Goal: Information Seeking & Learning: Learn about a topic

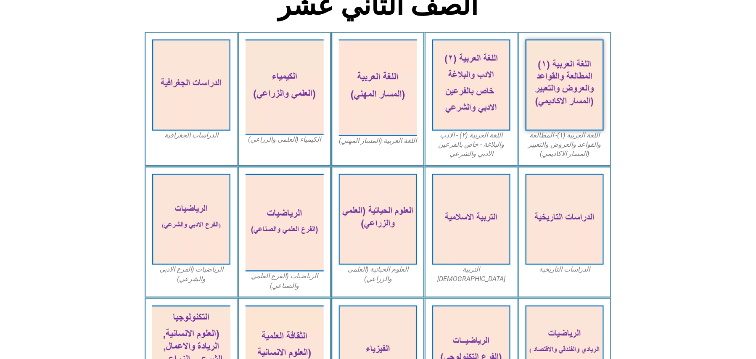
scroll to position [212, 0]
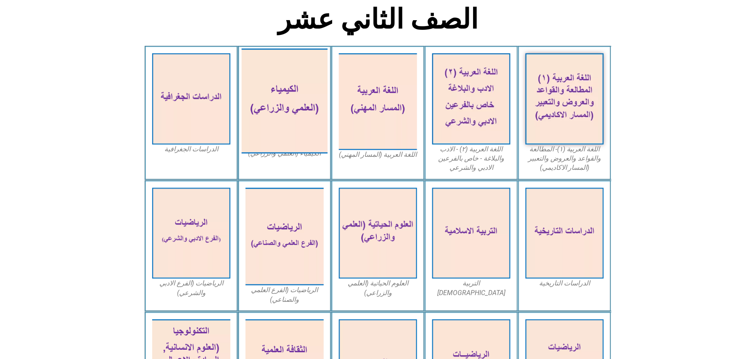
click at [304, 118] on img at bounding box center [285, 101] width 86 height 105
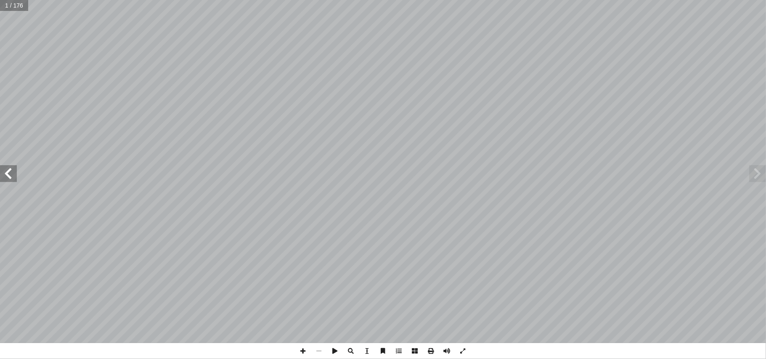
click at [13, 176] on span at bounding box center [8, 173] width 17 height 17
click at [8, 170] on span at bounding box center [8, 173] width 17 height 17
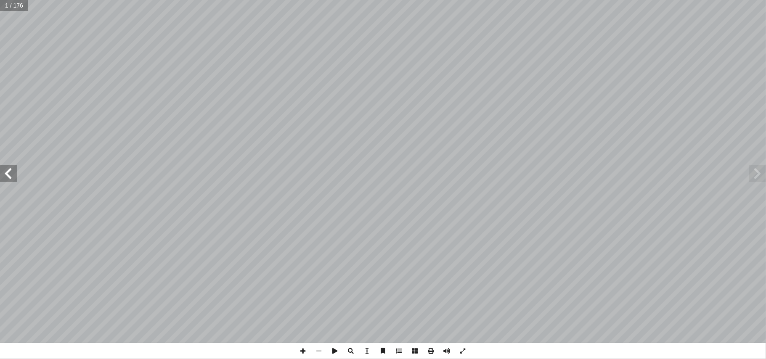
click at [8, 170] on span at bounding box center [8, 173] width 17 height 17
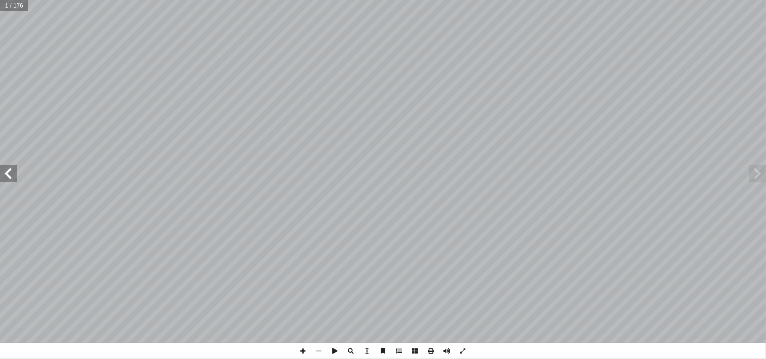
click at [8, 170] on span at bounding box center [8, 173] width 17 height 17
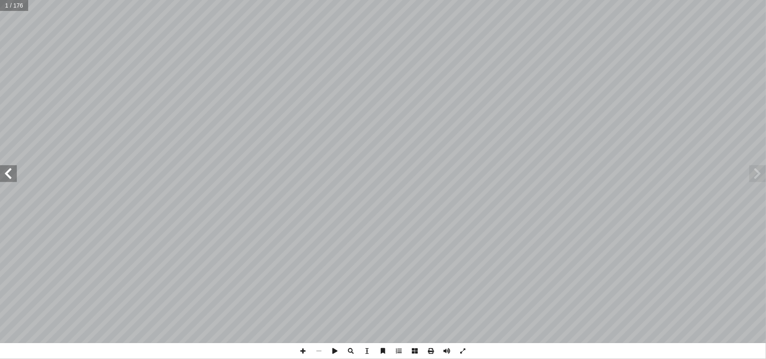
click at [8, 170] on span at bounding box center [8, 173] width 17 height 17
click at [11, 167] on span at bounding box center [8, 173] width 17 height 17
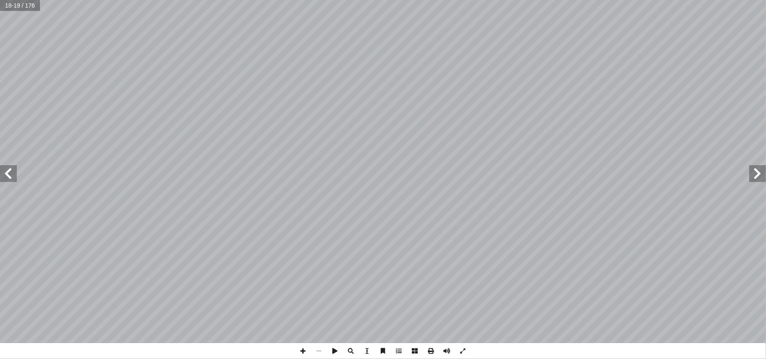
click at [11, 167] on span at bounding box center [8, 173] width 17 height 17
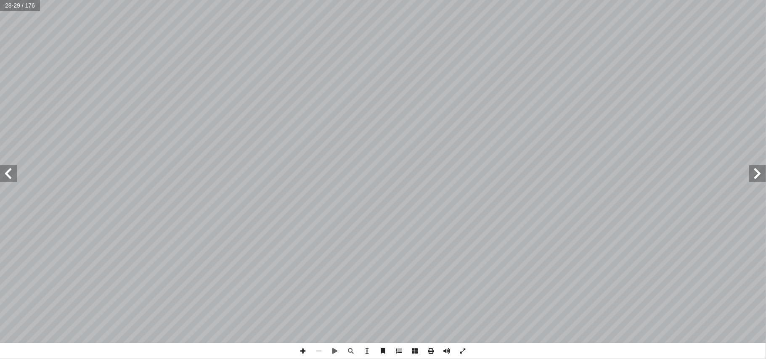
click at [755, 177] on span at bounding box center [757, 173] width 17 height 17
click at [9, 180] on span at bounding box center [8, 173] width 17 height 17
click at [761, 170] on span at bounding box center [757, 173] width 17 height 17
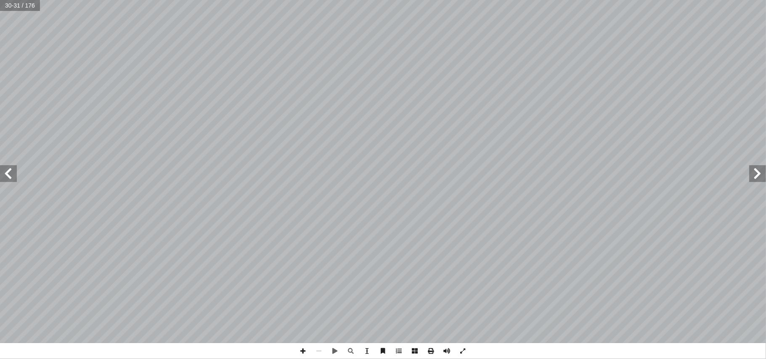
click at [761, 170] on span at bounding box center [757, 173] width 17 height 17
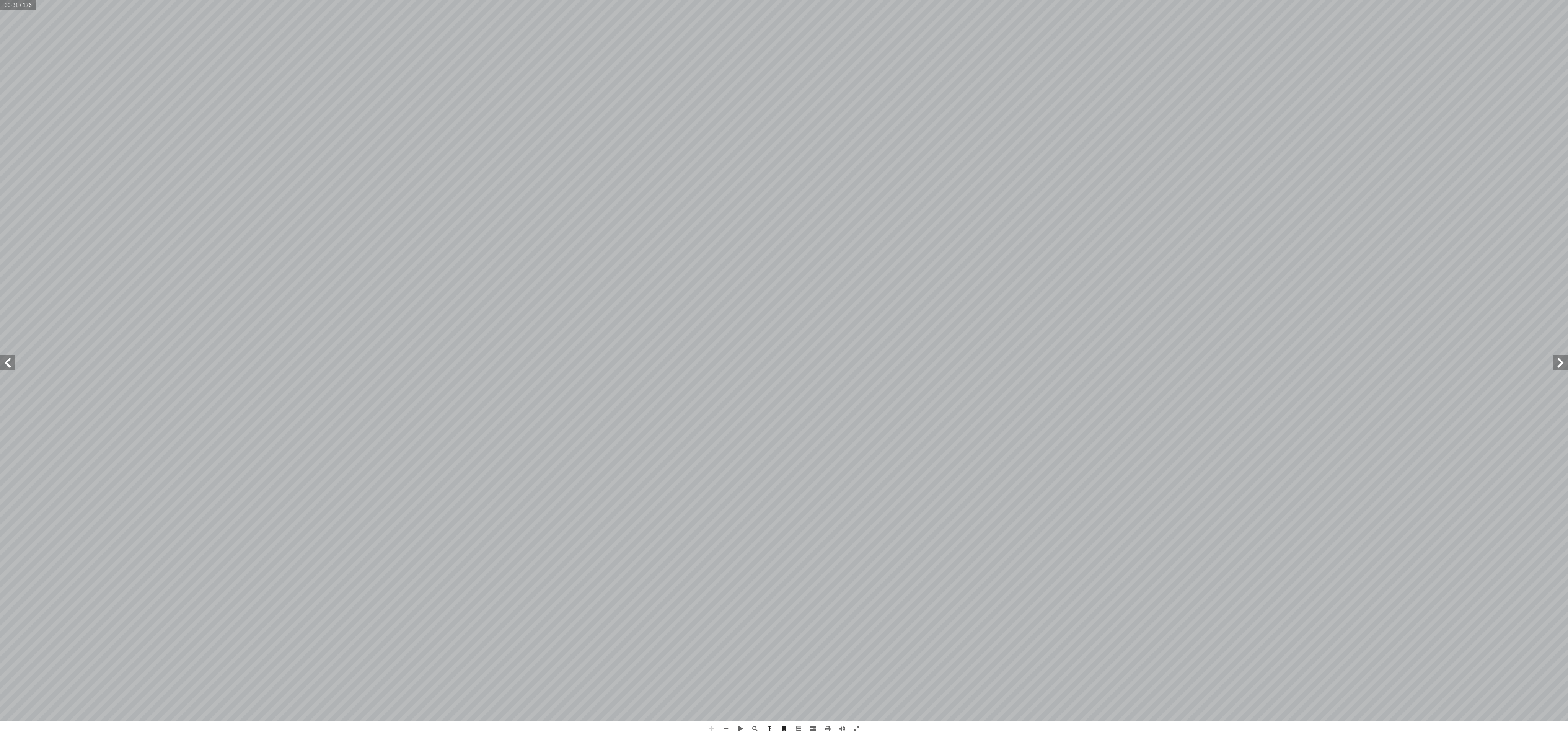
click at [218, 70] on html "الصفحة الرئيسية الصف الأول الصف الثاني الصف الثالث الصف الرابع الصف الخامس الصف…" at bounding box center [784, 35] width 1568 height 70
click at [696, 327] on span at bounding box center [726, 729] width 15 height 15
click at [696, 327] on span at bounding box center [712, 729] width 15 height 15
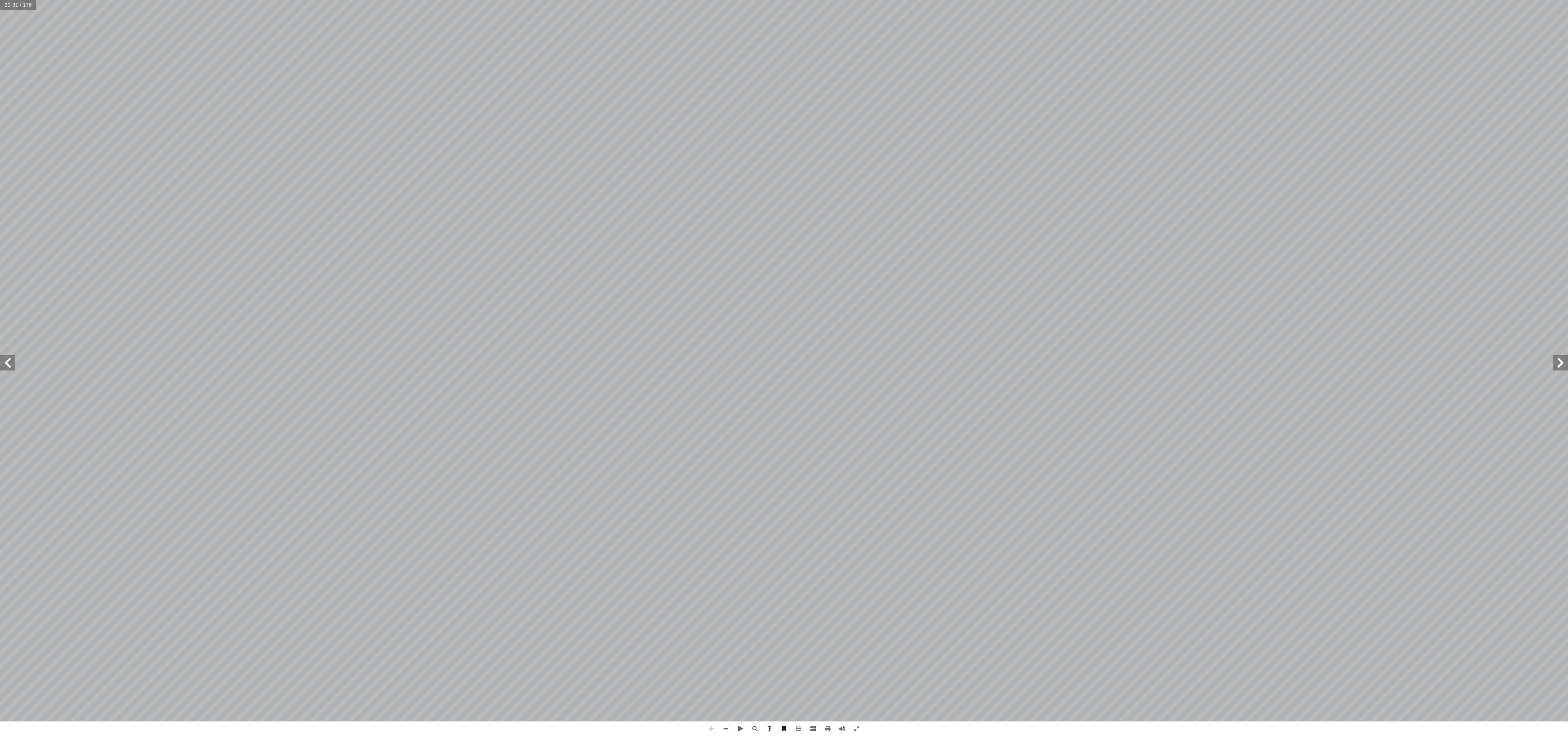
click at [696, 327] on span at bounding box center [712, 729] width 15 height 15
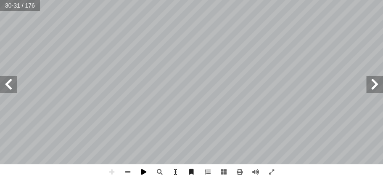
click at [143, 172] on span at bounding box center [144, 172] width 16 height 16
click at [143, 170] on span at bounding box center [144, 172] width 16 height 16
click at [10, 85] on span at bounding box center [8, 84] width 17 height 17
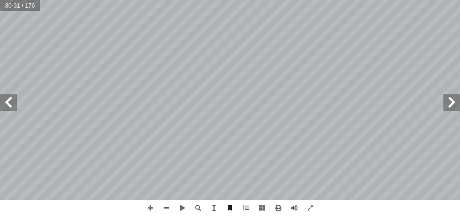
click at [8, 102] on span at bounding box center [8, 102] width 17 height 17
click at [452, 101] on span at bounding box center [451, 102] width 17 height 17
